Goal: Task Accomplishment & Management: Use online tool/utility

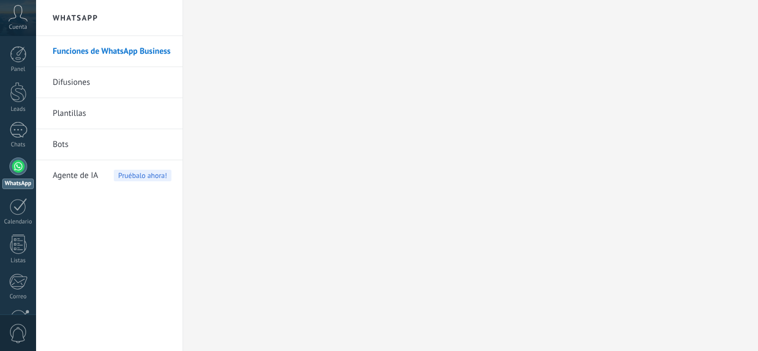
click at [18, 19] on icon at bounding box center [17, 13] width 19 height 17
click at [24, 59] on div at bounding box center [18, 54] width 17 height 17
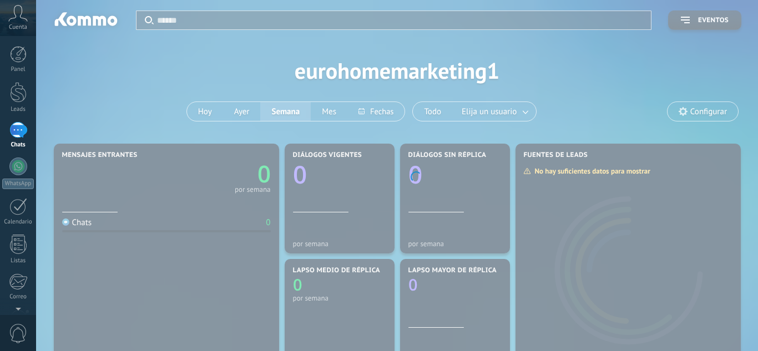
click at [721, 114] on body ".abccls-1,.abccls-2{fill-rule:evenodd}.abccls-2{fill:#fff} .abfcls-1{fill:none}…" at bounding box center [379, 175] width 758 height 351
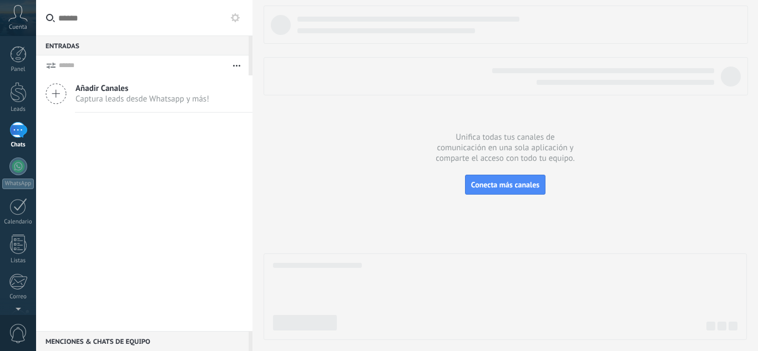
click at [141, 104] on span "Captura leads desde Whatsapp y más!" at bounding box center [142, 99] width 134 height 11
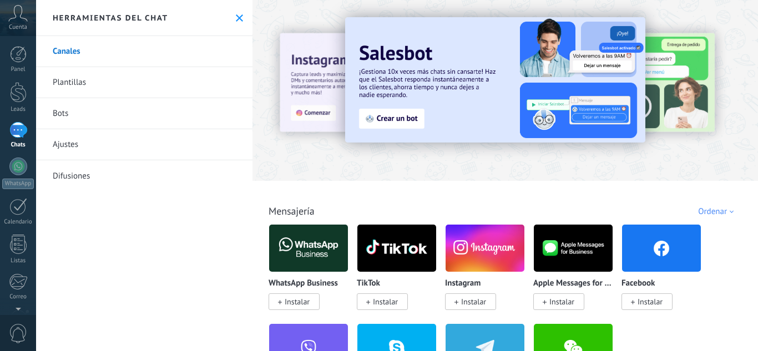
click at [293, 300] on span "Instalar" at bounding box center [297, 302] width 25 height 10
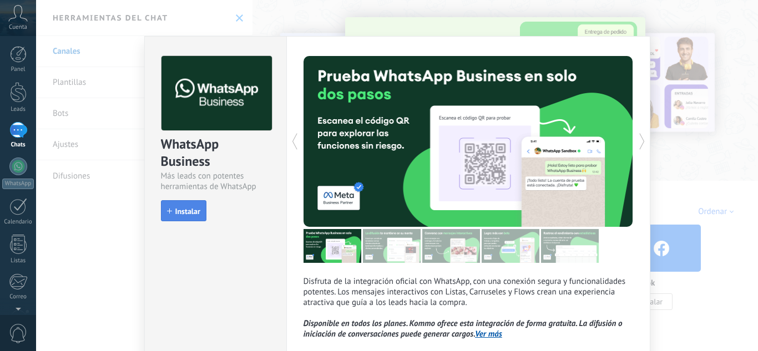
click at [192, 208] on span "Instalar" at bounding box center [187, 211] width 25 height 8
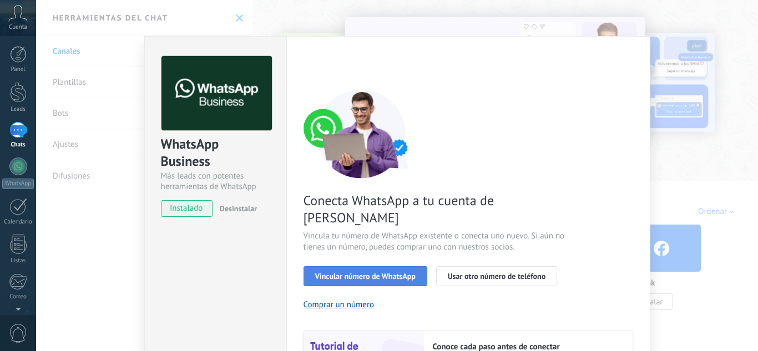
click at [364, 272] on span "Vincular número de WhatsApp" at bounding box center [365, 276] width 100 height 8
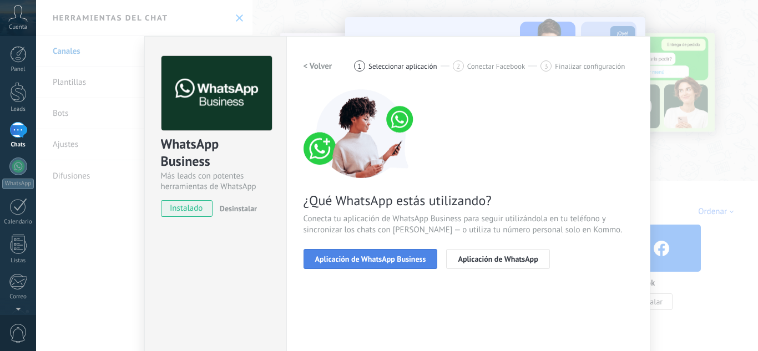
click at [386, 261] on span "Aplicación de WhatsApp Business" at bounding box center [370, 259] width 111 height 8
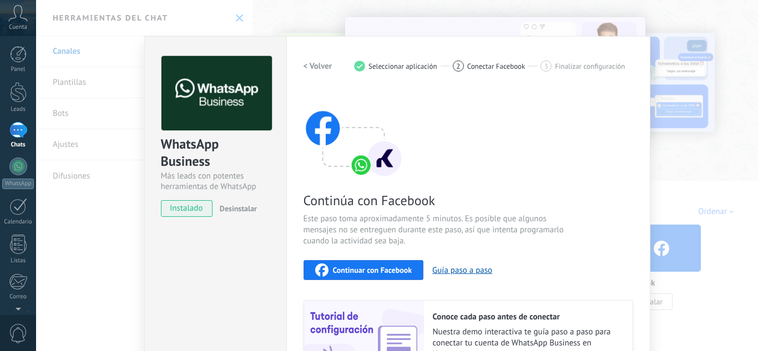
drag, startPoint x: 532, startPoint y: 45, endPoint x: 536, endPoint y: 22, distance: 23.2
click at [536, 22] on div "WhatsApp Business Más leads con potentes herramientas de WhatsApp instalado Des…" at bounding box center [397, 175] width 722 height 351
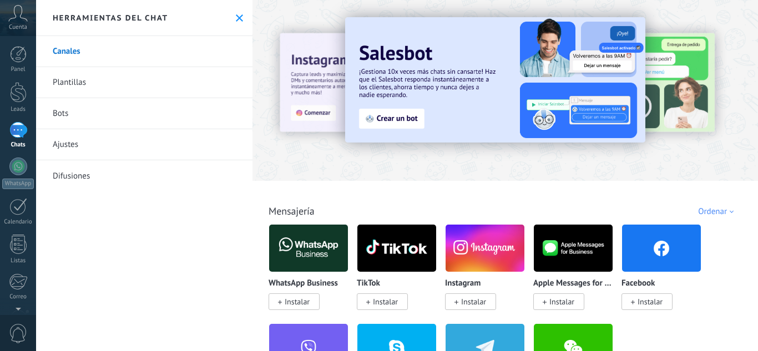
click at [290, 278] on div "WhatsApp Business Instalar" at bounding box center [308, 265] width 80 height 83
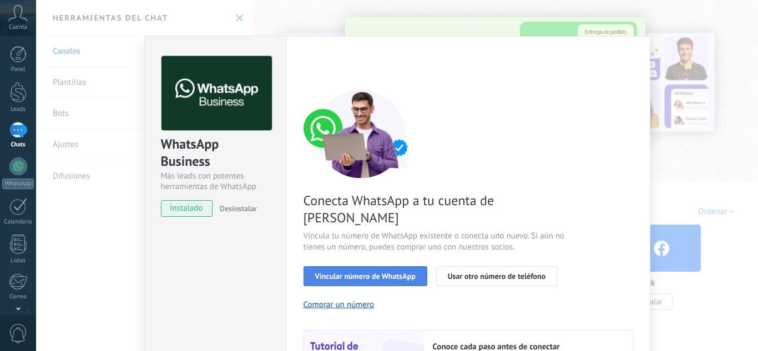
click at [353, 272] on span "Vincular número de WhatsApp" at bounding box center [365, 276] width 100 height 8
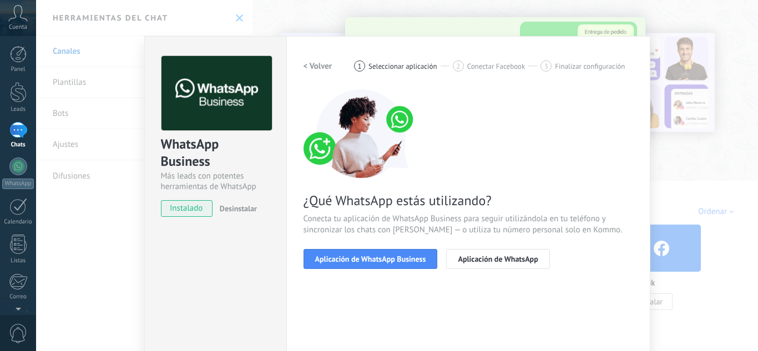
click at [353, 257] on span "Aplicación de WhatsApp Business" at bounding box center [370, 259] width 111 height 8
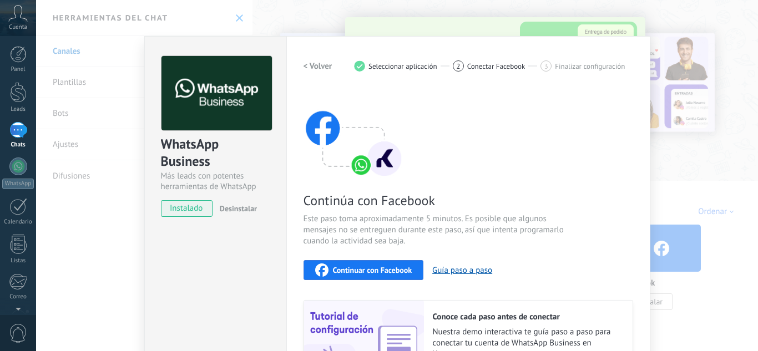
click at [373, 270] on span "Continuar con Facebook" at bounding box center [372, 270] width 79 height 8
click at [448, 273] on button "Guía paso a paso" at bounding box center [462, 270] width 60 height 11
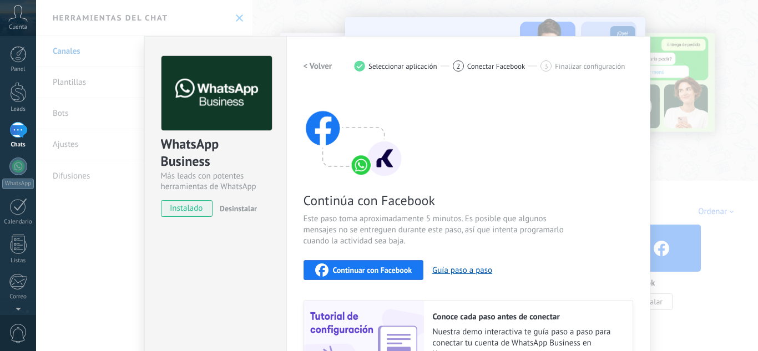
click at [568, 48] on div "Configuraciones Autorizaciones Esta pestaña registra a los usuarios que han con…" at bounding box center [468, 237] width 364 height 403
click at [347, 267] on span "Continuar con Facebook" at bounding box center [372, 270] width 79 height 8
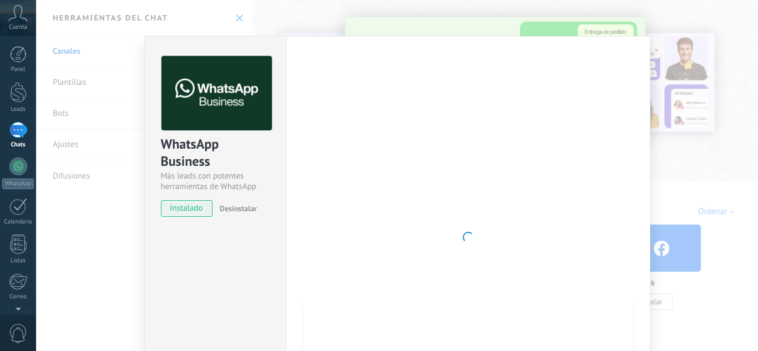
click at [534, 24] on div "WhatsApp Business Más leads con potentes herramientas de WhatsApp instalado Des…" at bounding box center [397, 175] width 722 height 351
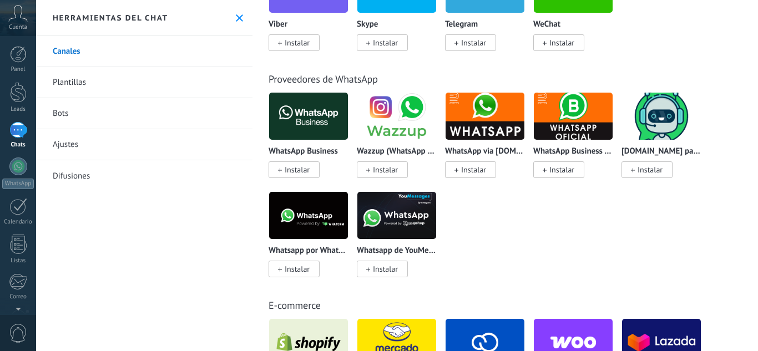
scroll to position [341, 0]
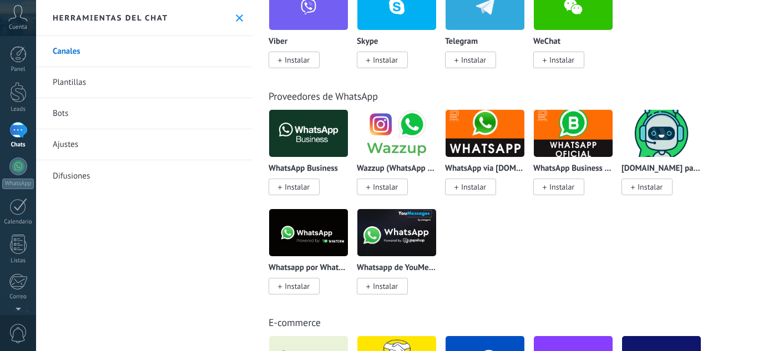
click at [297, 190] on span "Instalar" at bounding box center [297, 187] width 25 height 10
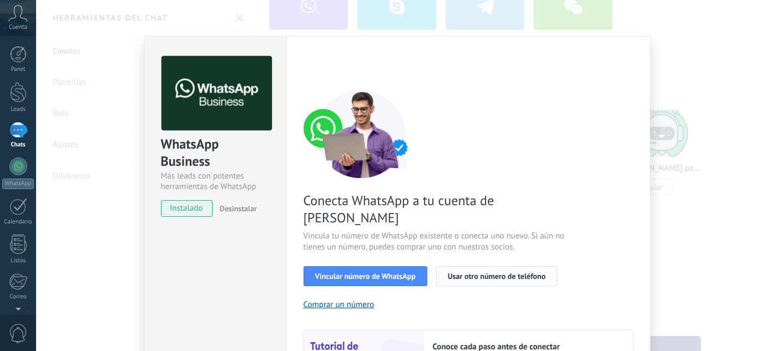
click at [472, 266] on button "Usar otro número de teléfono" at bounding box center [496, 276] width 121 height 20
